Goal: Task Accomplishment & Management: Use online tool/utility

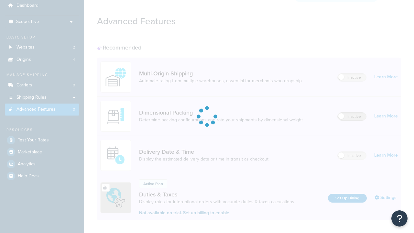
click at [352, 113] on label "Inactive" at bounding box center [352, 117] width 28 height 8
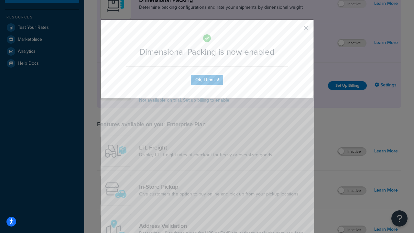
click at [297, 29] on button "button" at bounding box center [297, 30] width 2 height 2
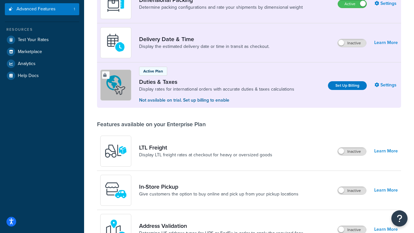
scroll to position [148, 0]
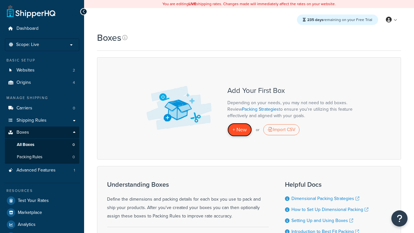
click at [240, 130] on span "+ New" at bounding box center [240, 129] width 14 height 7
